Goal: Transaction & Acquisition: Book appointment/travel/reservation

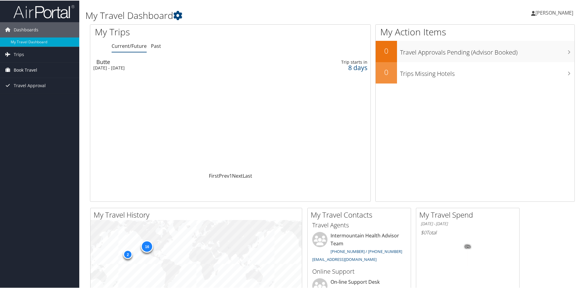
click at [28, 71] on span "Book Travel" at bounding box center [25, 69] width 23 height 15
click at [39, 99] on link "Book/Manage Online Trips" at bounding box center [39, 100] width 79 height 9
